Goal: Task Accomplishment & Management: Use online tool/utility

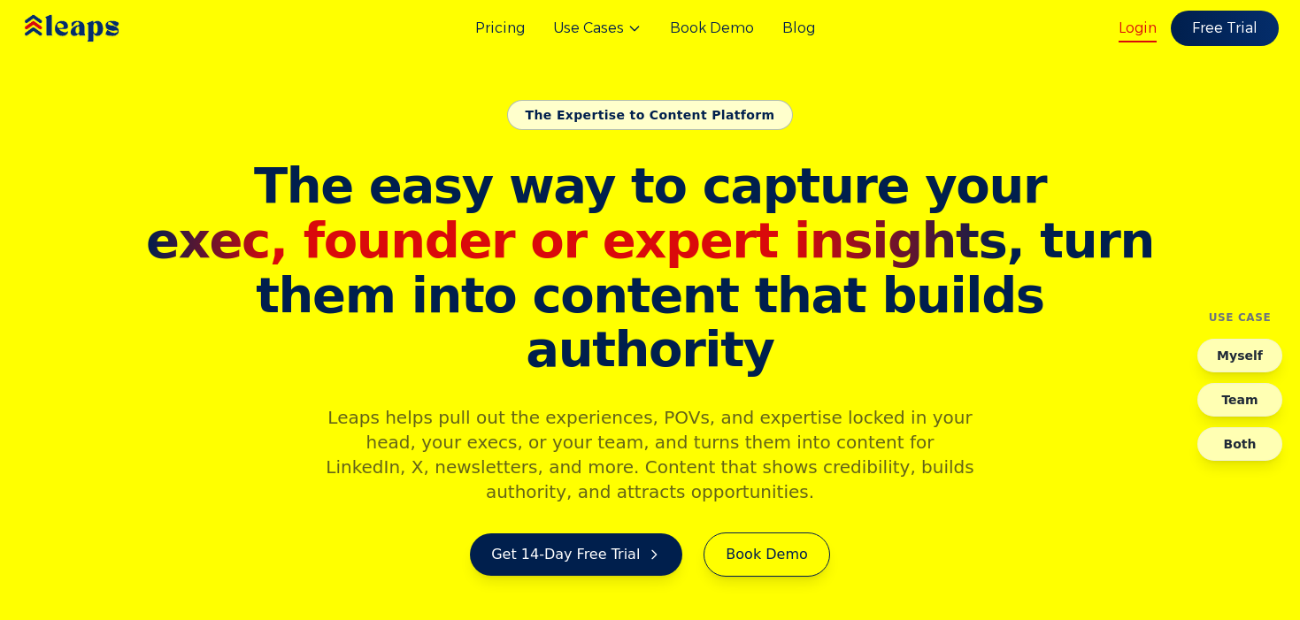
click at [1135, 33] on link "Login" at bounding box center [1137, 28] width 38 height 21
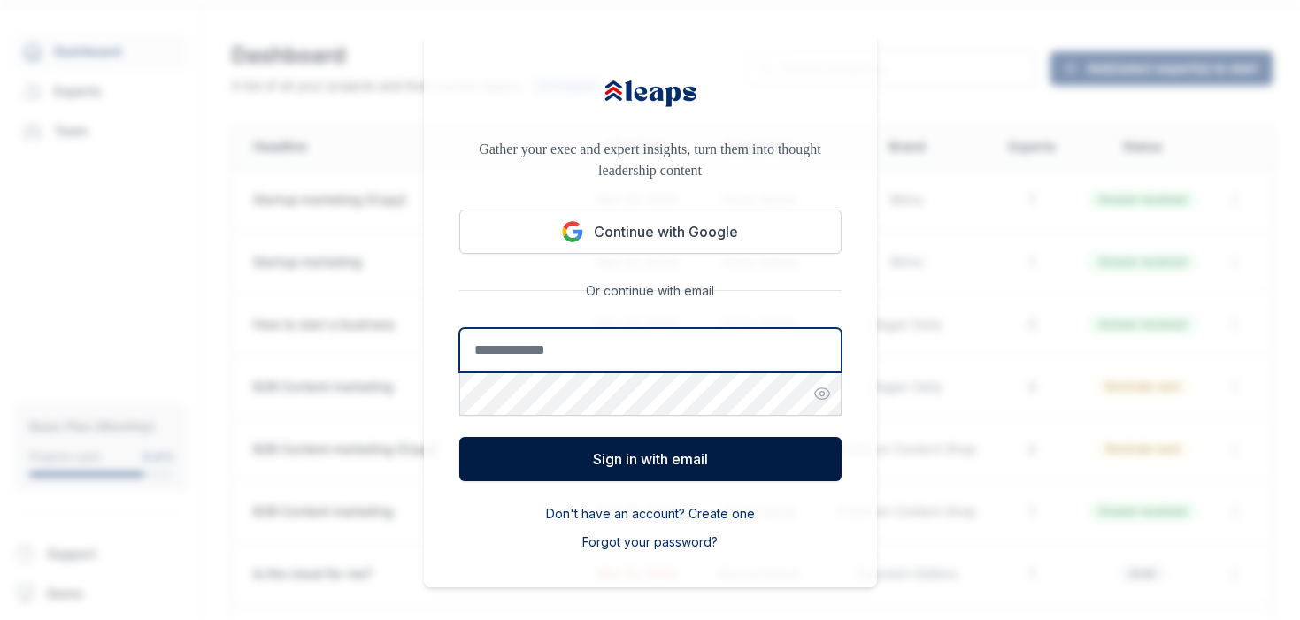
type input "**********"
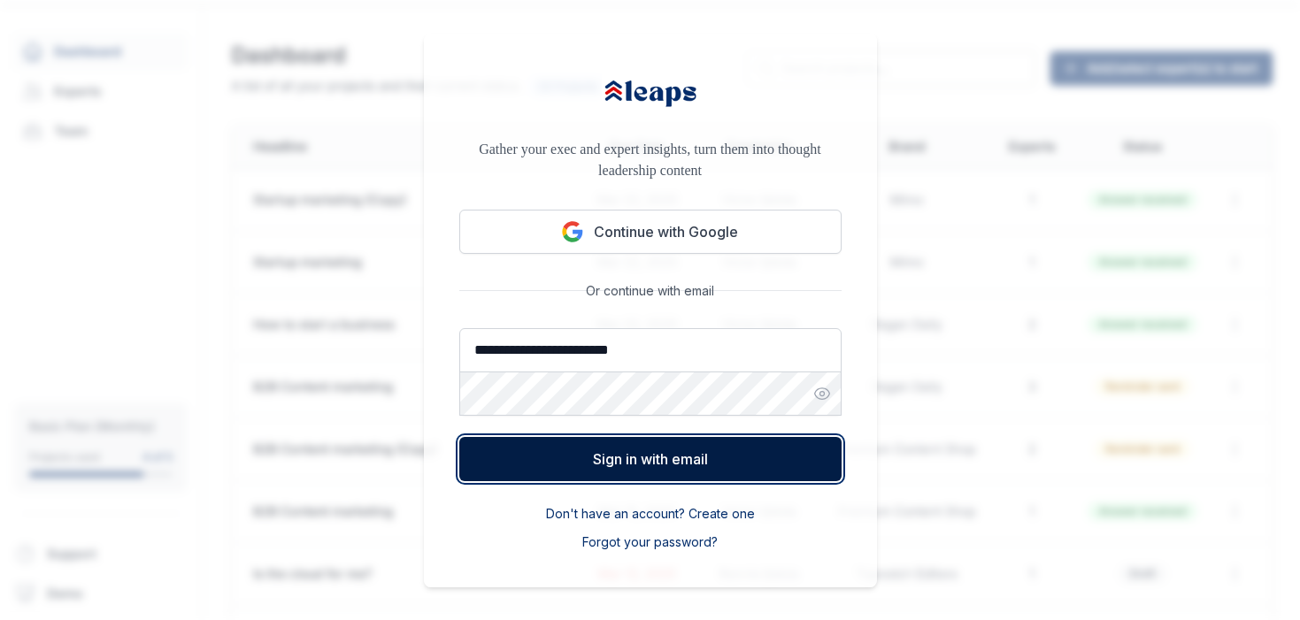
click at [782, 466] on button "Sign in with email" at bounding box center [650, 459] width 382 height 44
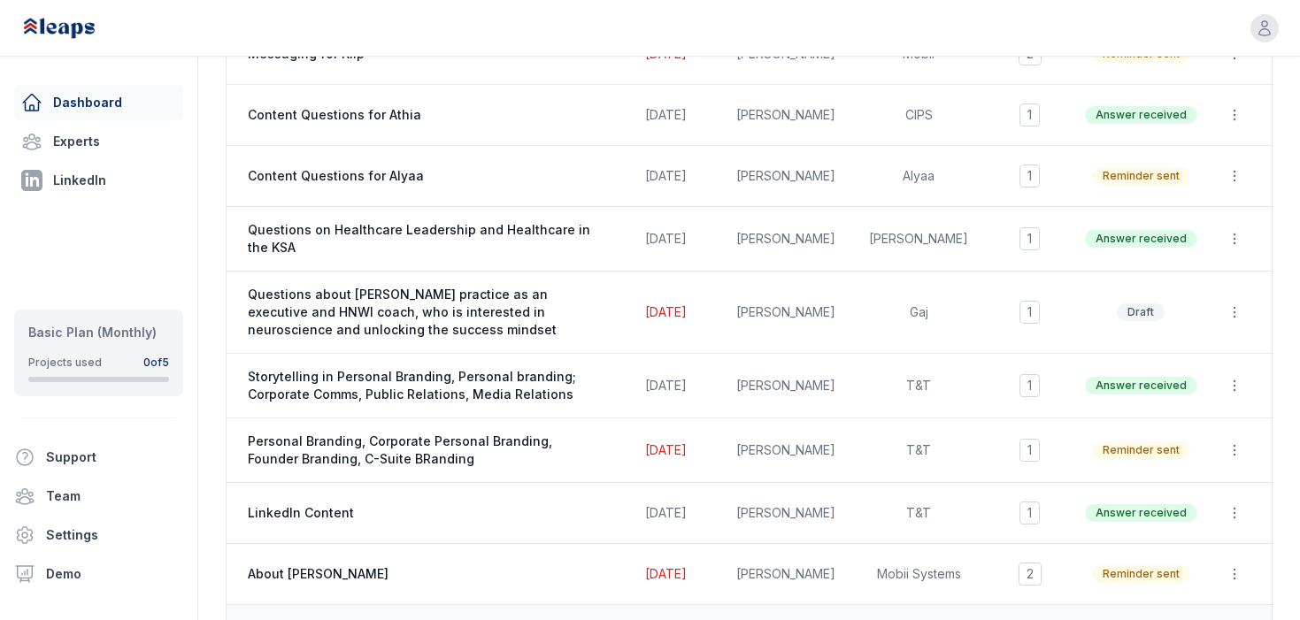
scroll to position [335, 0]
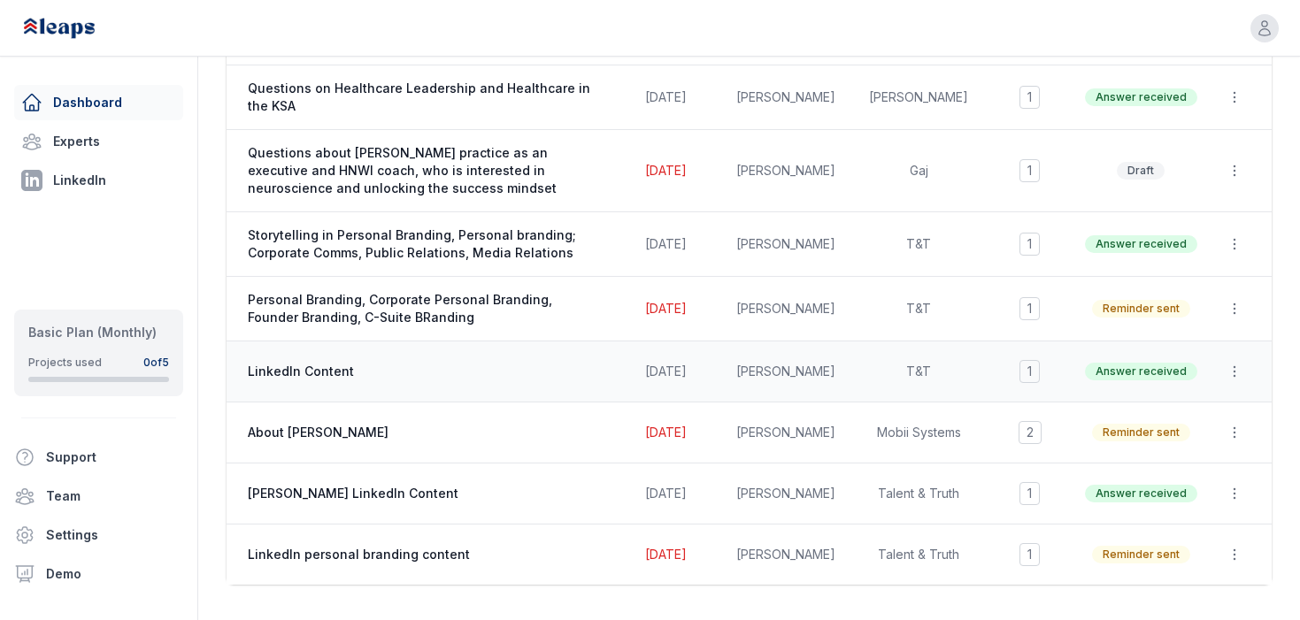
click at [304, 374] on span "LinkedIn Content" at bounding box center [425, 372] width 354 height 18
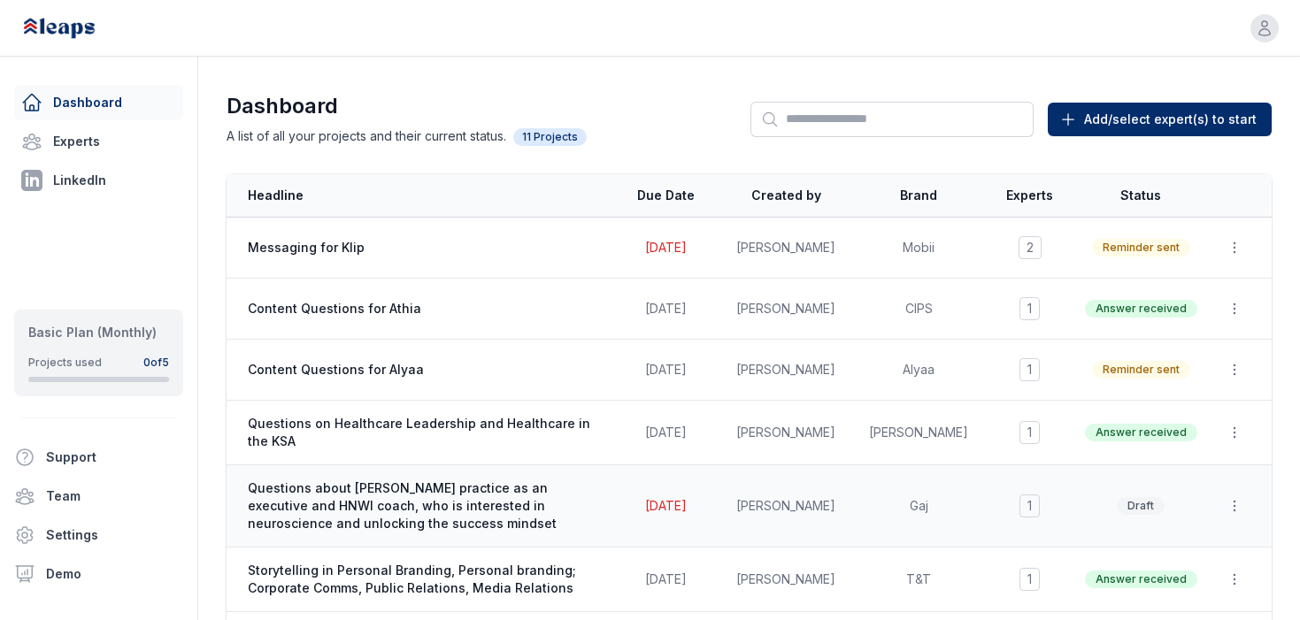
scroll to position [299, 0]
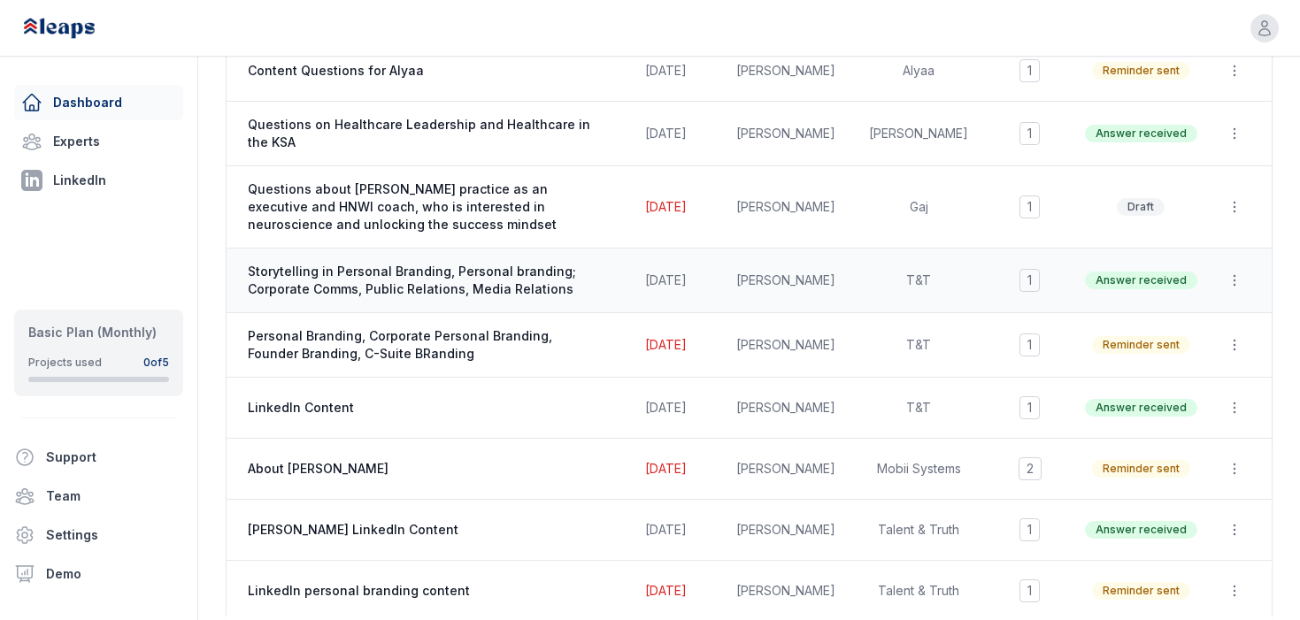
click at [534, 289] on span "Storytelling in Personal Branding, Personal branding; Corporate Comms, Public R…" at bounding box center [425, 280] width 354 height 35
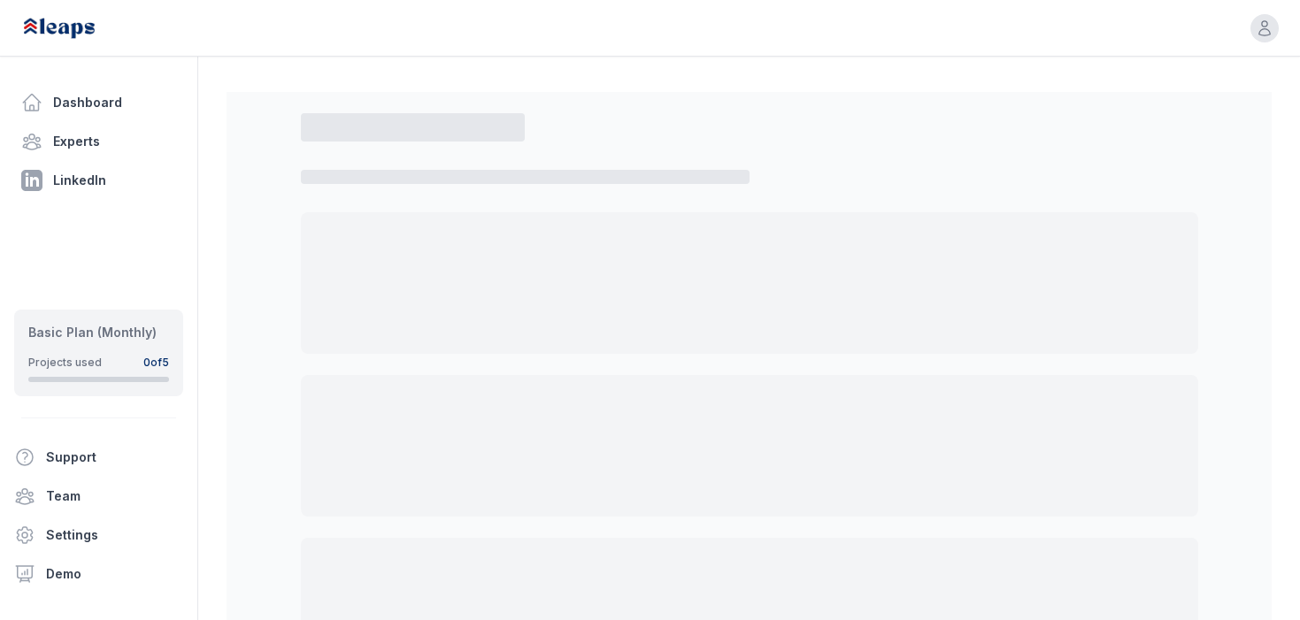
select select "*"
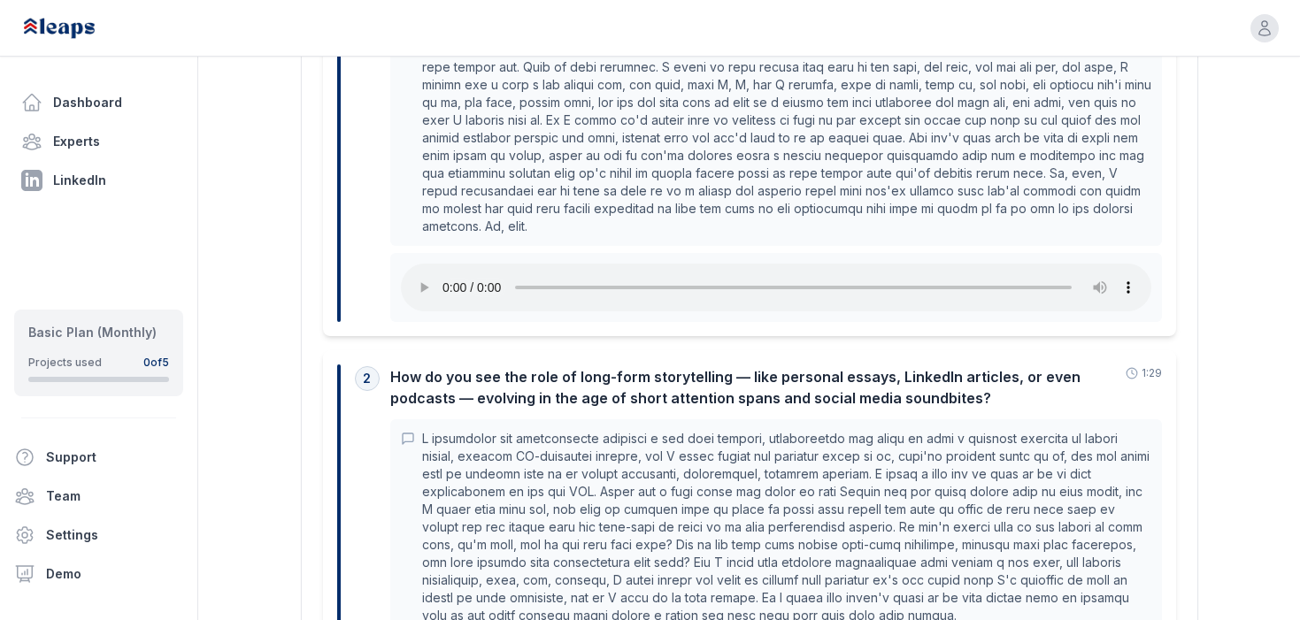
scroll to position [1017, 0]
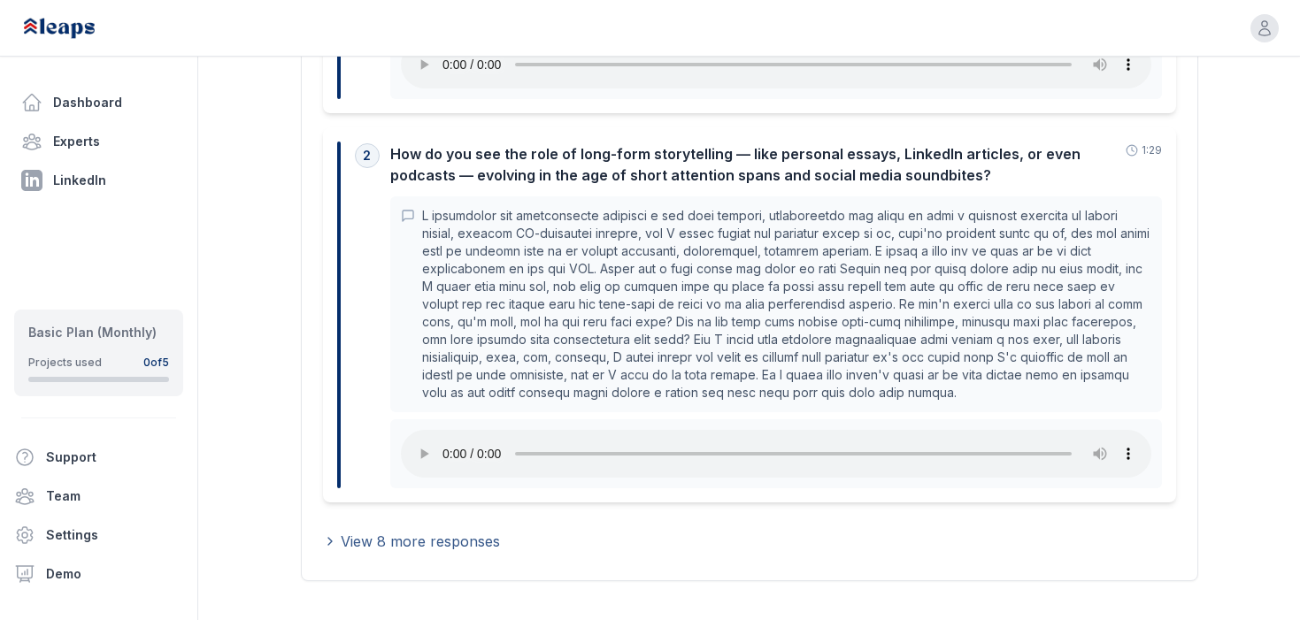
click at [327, 534] on icon at bounding box center [330, 541] width 14 height 14
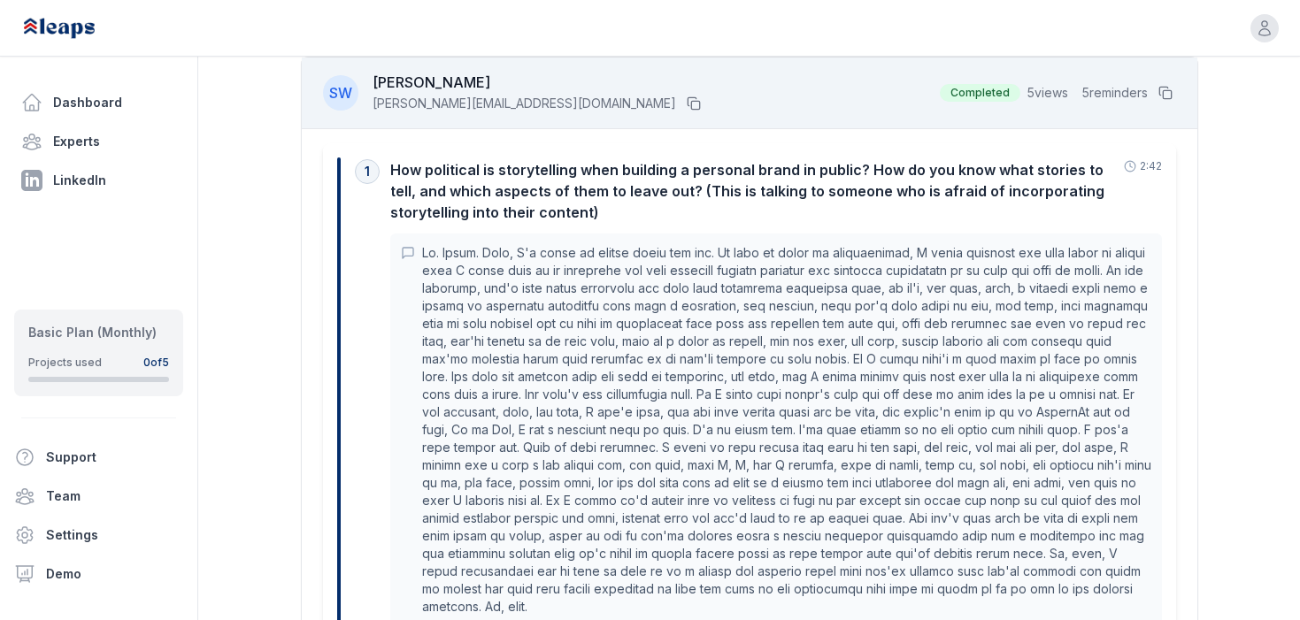
scroll to position [0, 0]
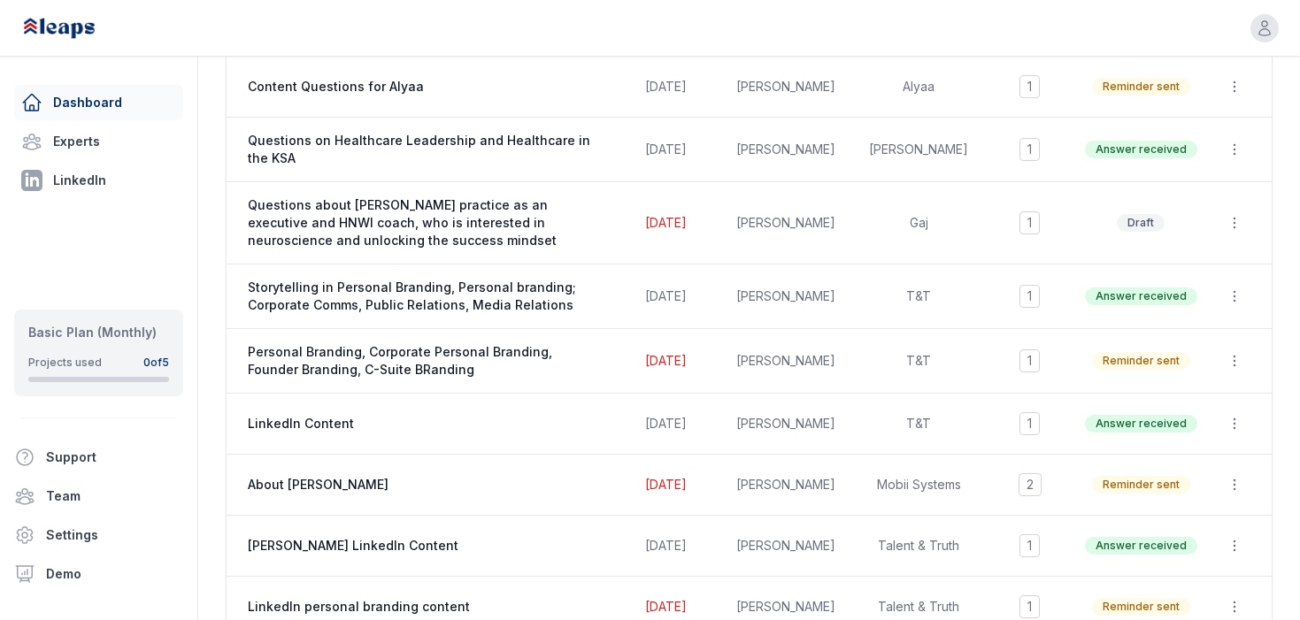
scroll to position [335, 0]
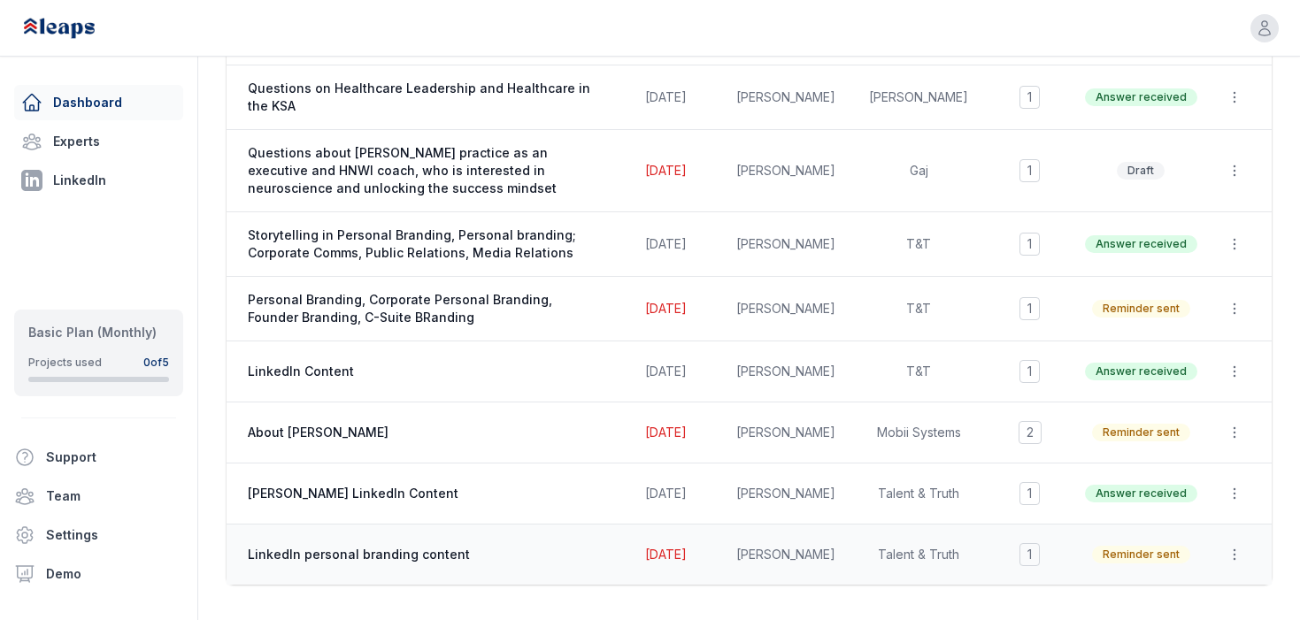
click at [368, 557] on span "LinkedIn personal branding content" at bounding box center [425, 555] width 354 height 18
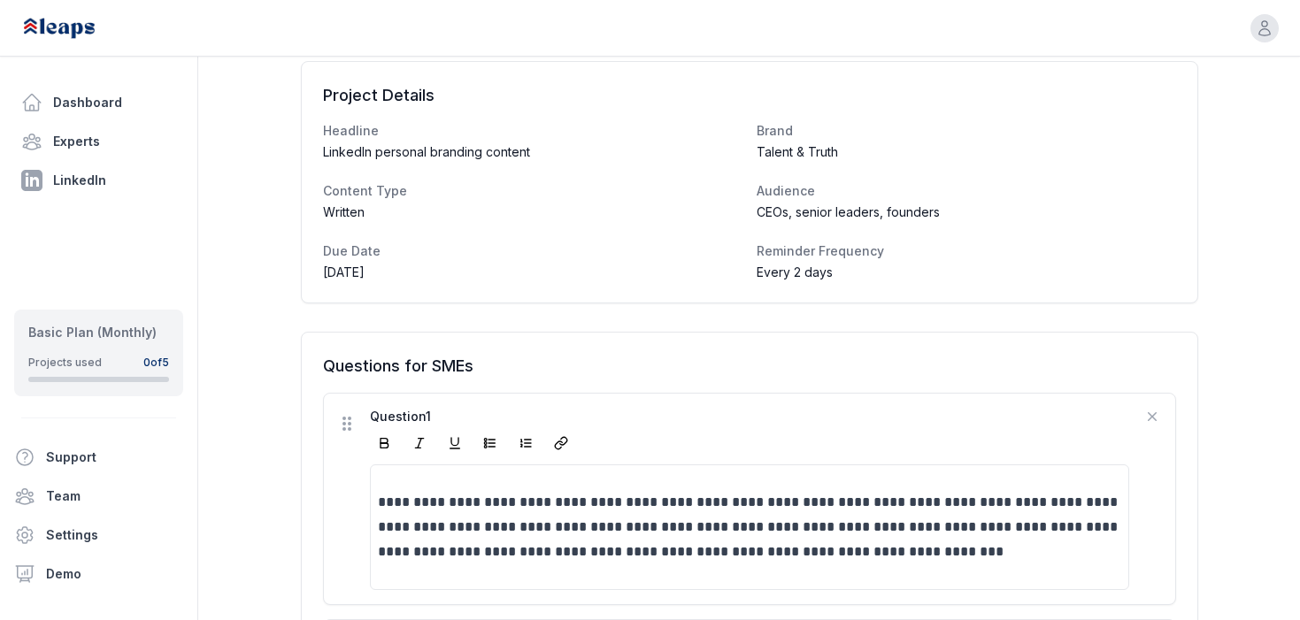
scroll to position [259, 0]
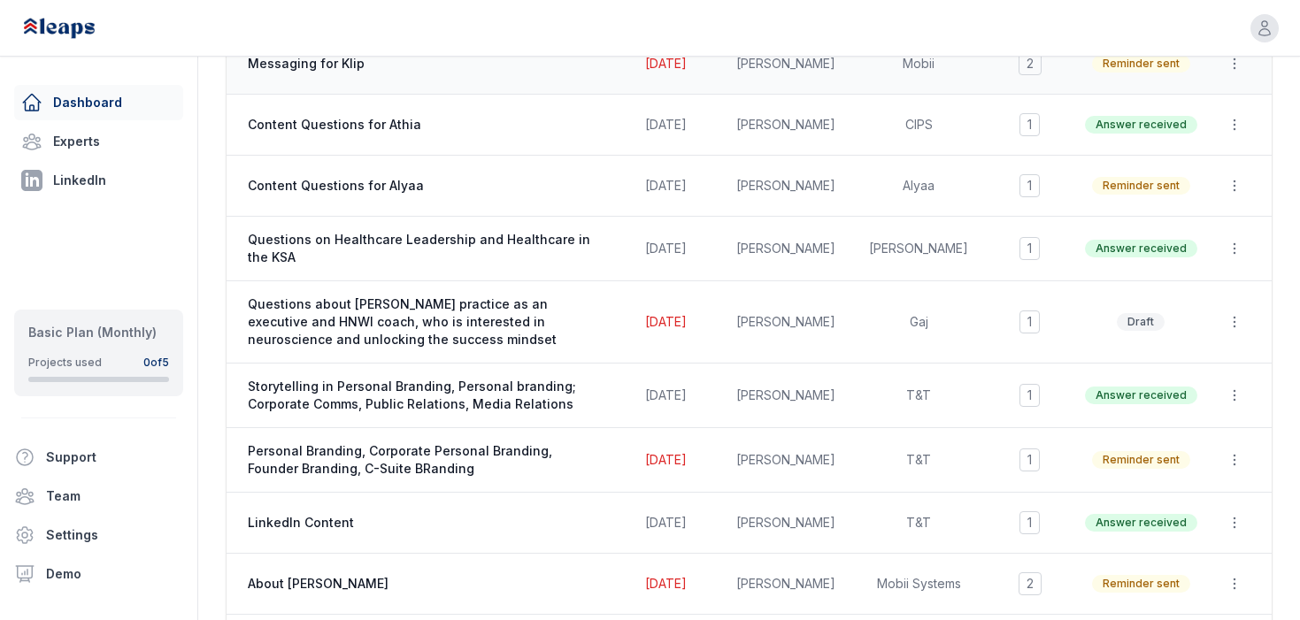
scroll to position [335, 0]
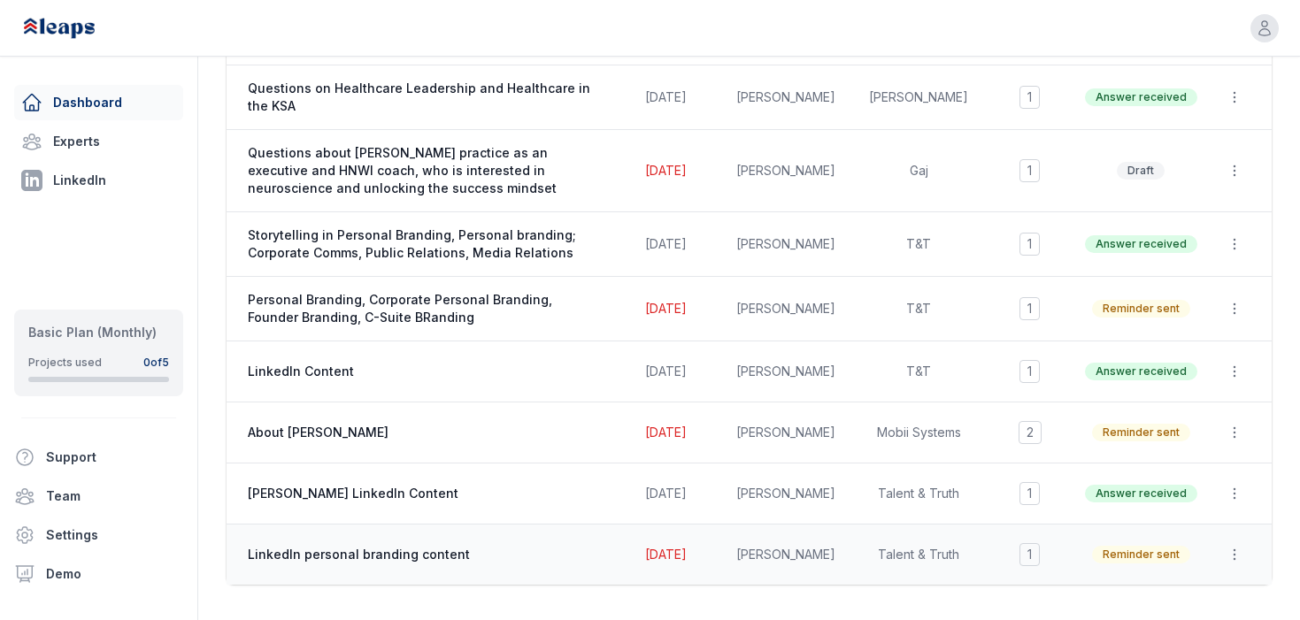
click at [450, 550] on span "LinkedIn personal branding content" at bounding box center [425, 555] width 354 height 18
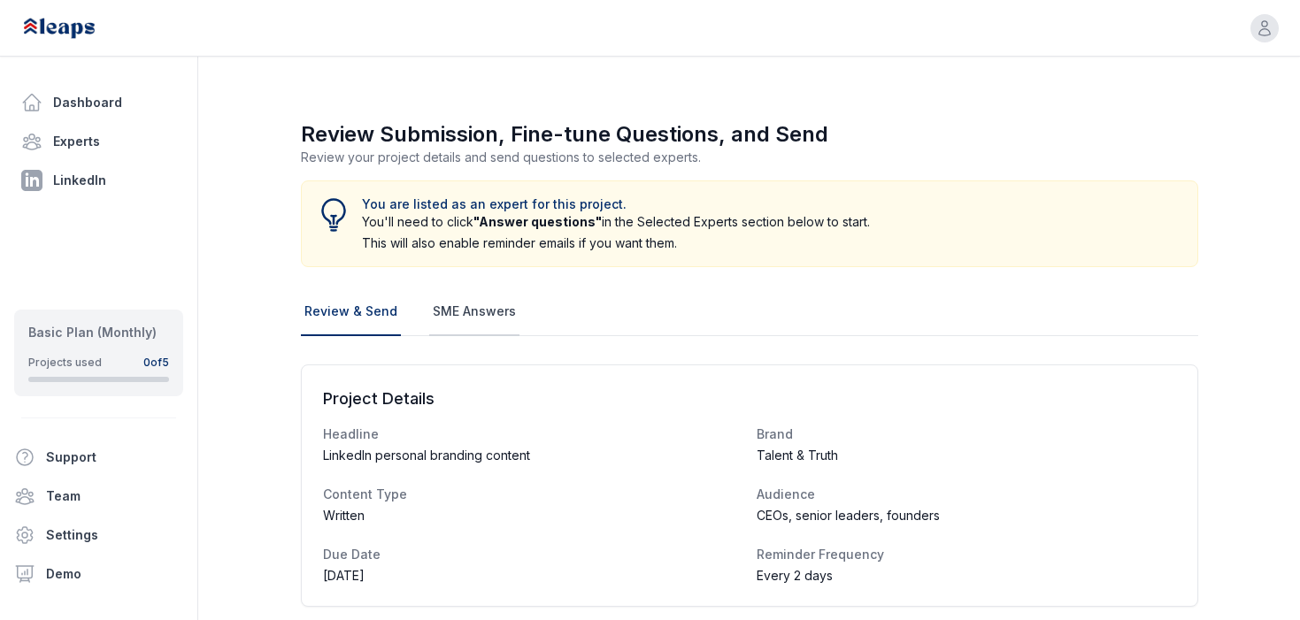
click at [470, 311] on link "SME Answers" at bounding box center [474, 312] width 90 height 48
